Goal: Task Accomplishment & Management: Manage account settings

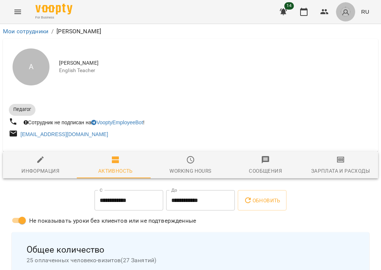
click at [342, 11] on img "button" at bounding box center [346, 12] width 10 height 10
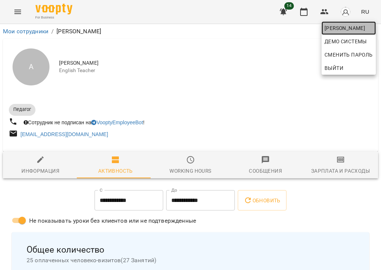
click at [337, 28] on span "[PERSON_NAME]" at bounding box center [349, 28] width 48 height 9
click at [303, 13] on div at bounding box center [190, 135] width 381 height 270
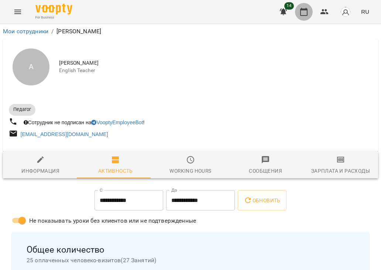
click at [303, 14] on icon "button" at bounding box center [304, 11] width 9 height 9
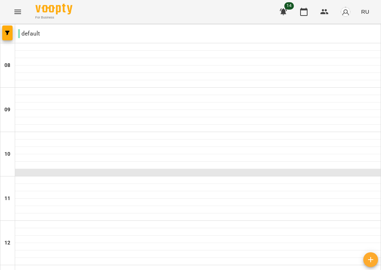
scroll to position [368, 0]
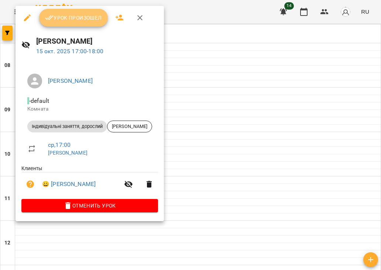
click at [64, 17] on span "Урок произошел" at bounding box center [73, 17] width 57 height 9
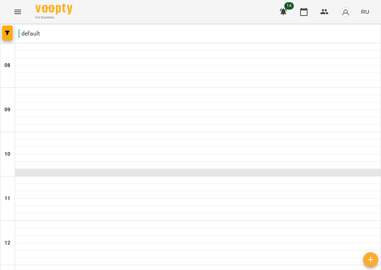
scroll to position [365, 0]
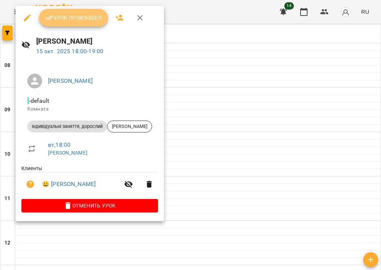
click at [63, 18] on span "Урок произошел" at bounding box center [73, 17] width 57 height 9
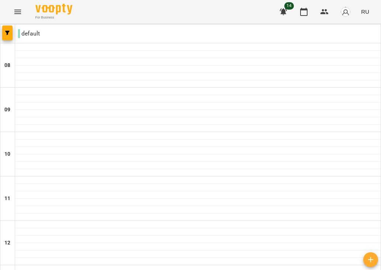
scroll to position [413, 0]
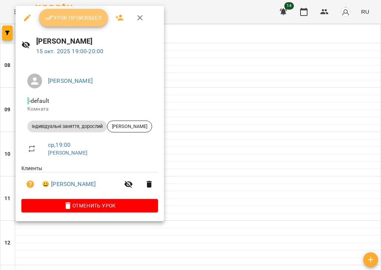
click at [74, 17] on span "Урок произошел" at bounding box center [73, 17] width 57 height 9
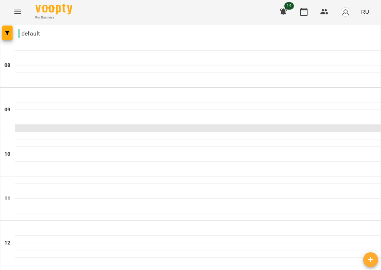
scroll to position [488, 0]
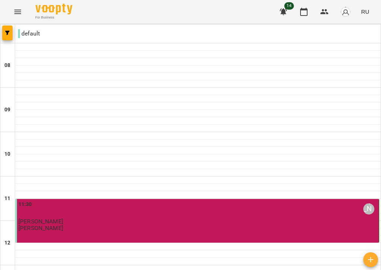
scroll to position [0, 0]
click at [340, 16] on button "button" at bounding box center [345, 11] width 19 height 19
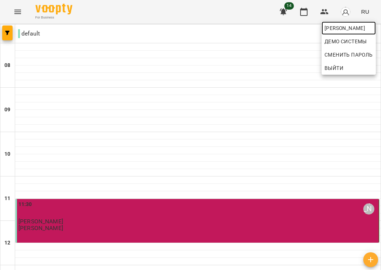
click at [334, 30] on span "[PERSON_NAME]" at bounding box center [349, 28] width 48 height 9
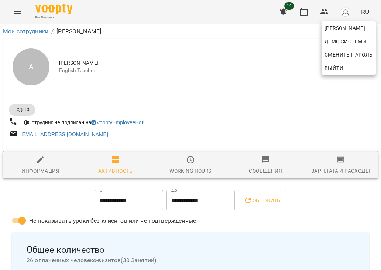
click at [267, 197] on div at bounding box center [190, 135] width 381 height 270
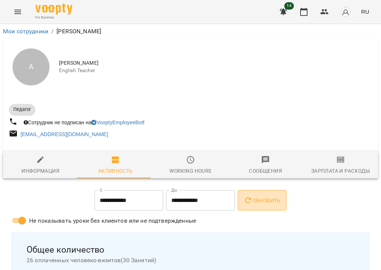
click at [253, 206] on button "Обновить" at bounding box center [262, 200] width 49 height 21
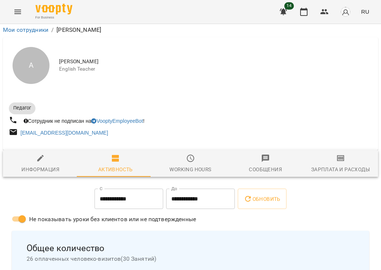
scroll to position [121, 0]
